Goal: Navigation & Orientation: Go to known website

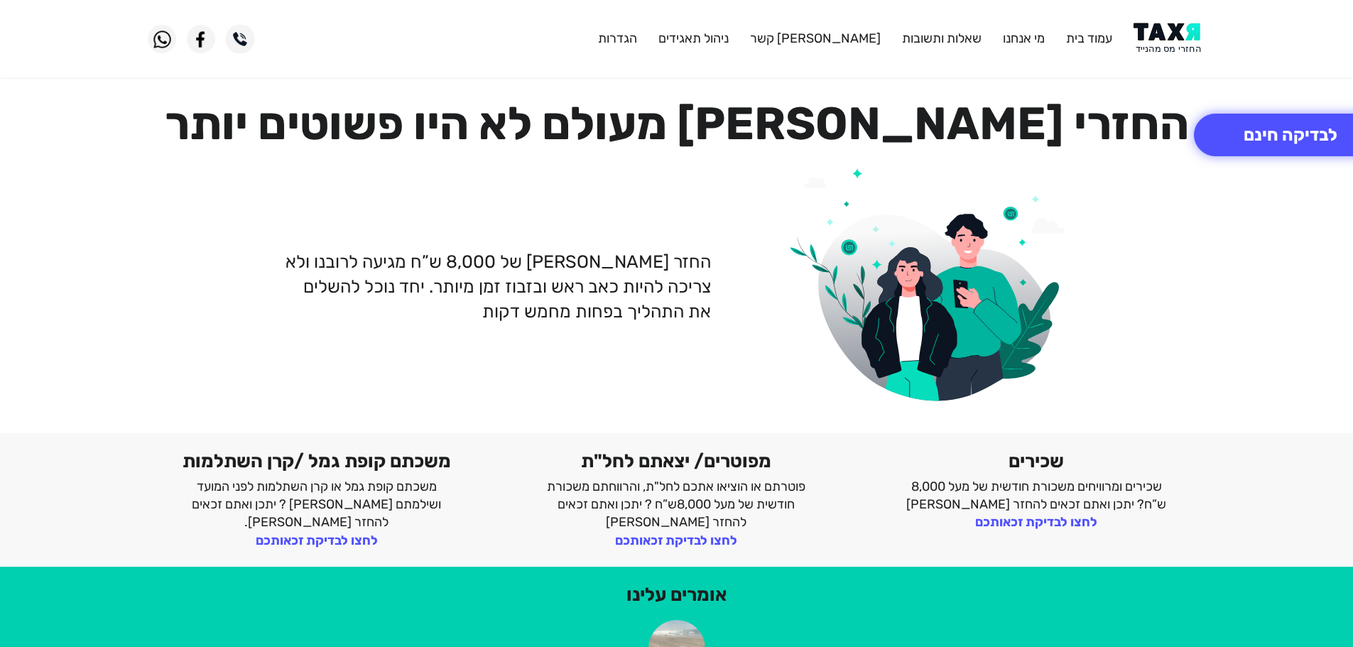
click at [1180, 42] on img at bounding box center [1170, 39] width 72 height 32
click at [1161, 28] on img at bounding box center [1170, 39] width 72 height 32
